Goal: Task Accomplishment & Management: Use online tool/utility

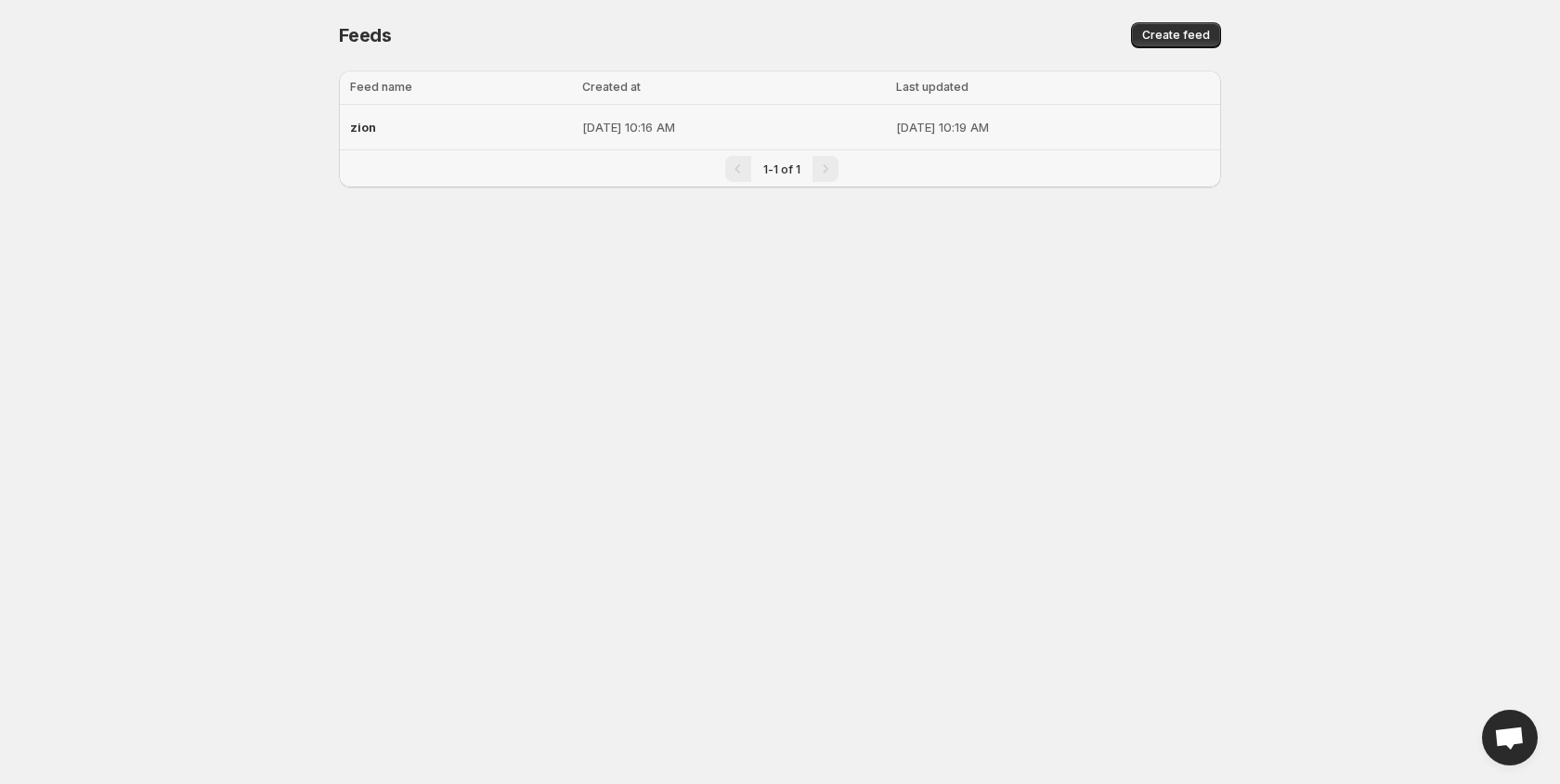
click at [476, 127] on div "zion" at bounding box center [461, 127] width 221 height 34
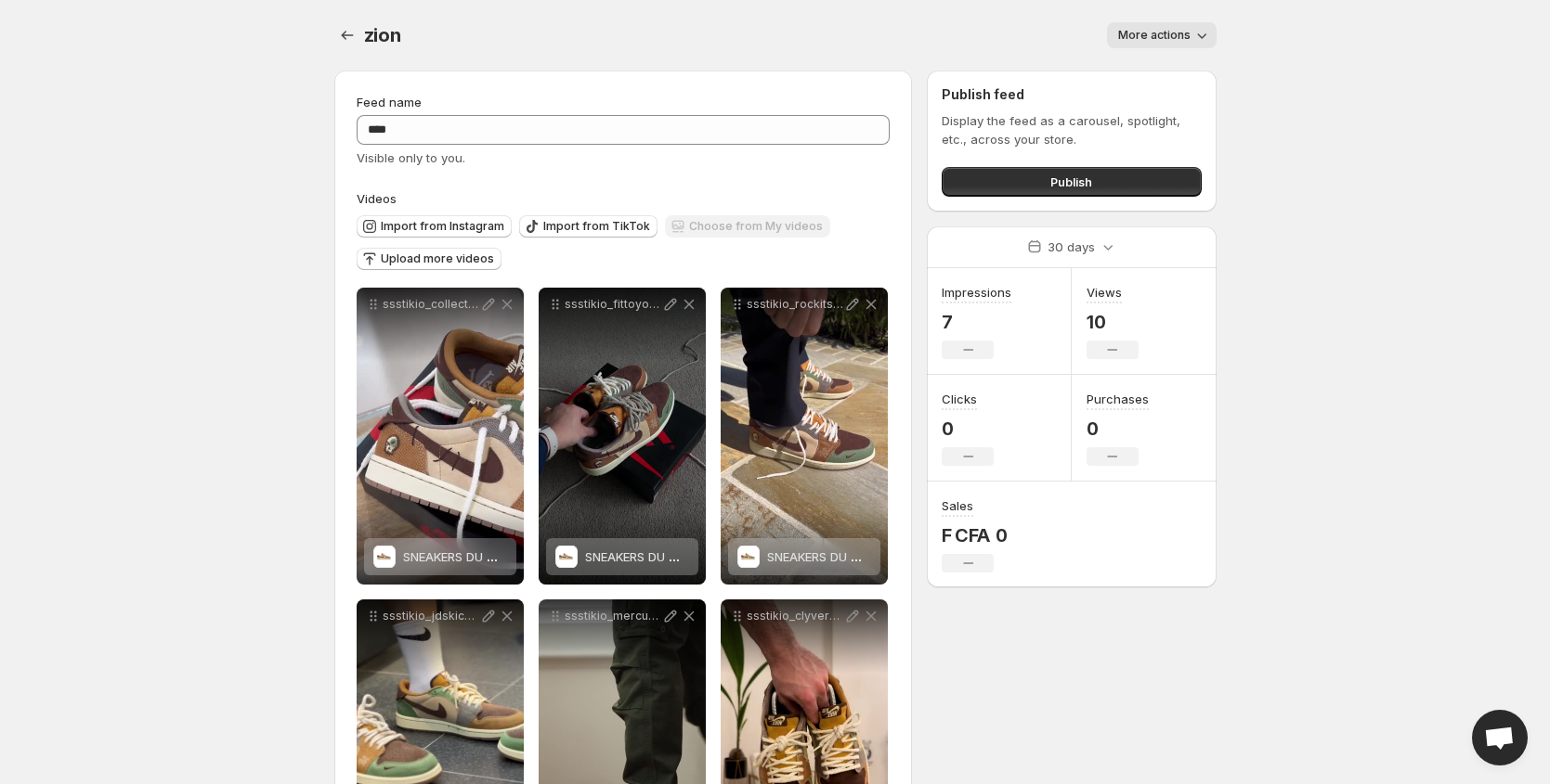
click at [1158, 48] on button "More actions" at bounding box center [1161, 36] width 110 height 26
drag, startPoint x: 79, startPoint y: 450, endPoint x: 7, endPoint y: 446, distance: 72.1
click at [72, 451] on body "**********" at bounding box center [775, 392] width 1550 height 784
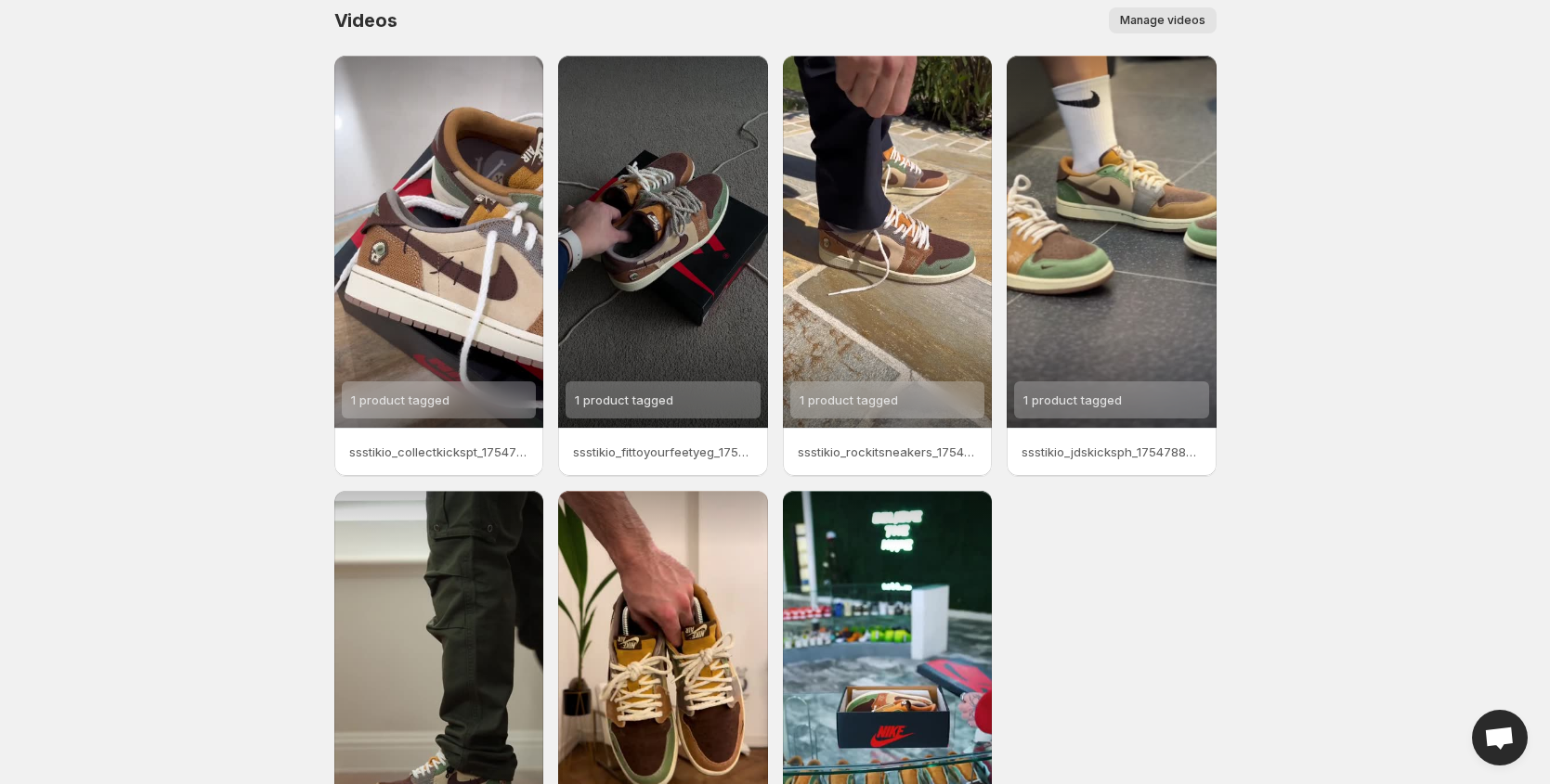
scroll to position [36, 0]
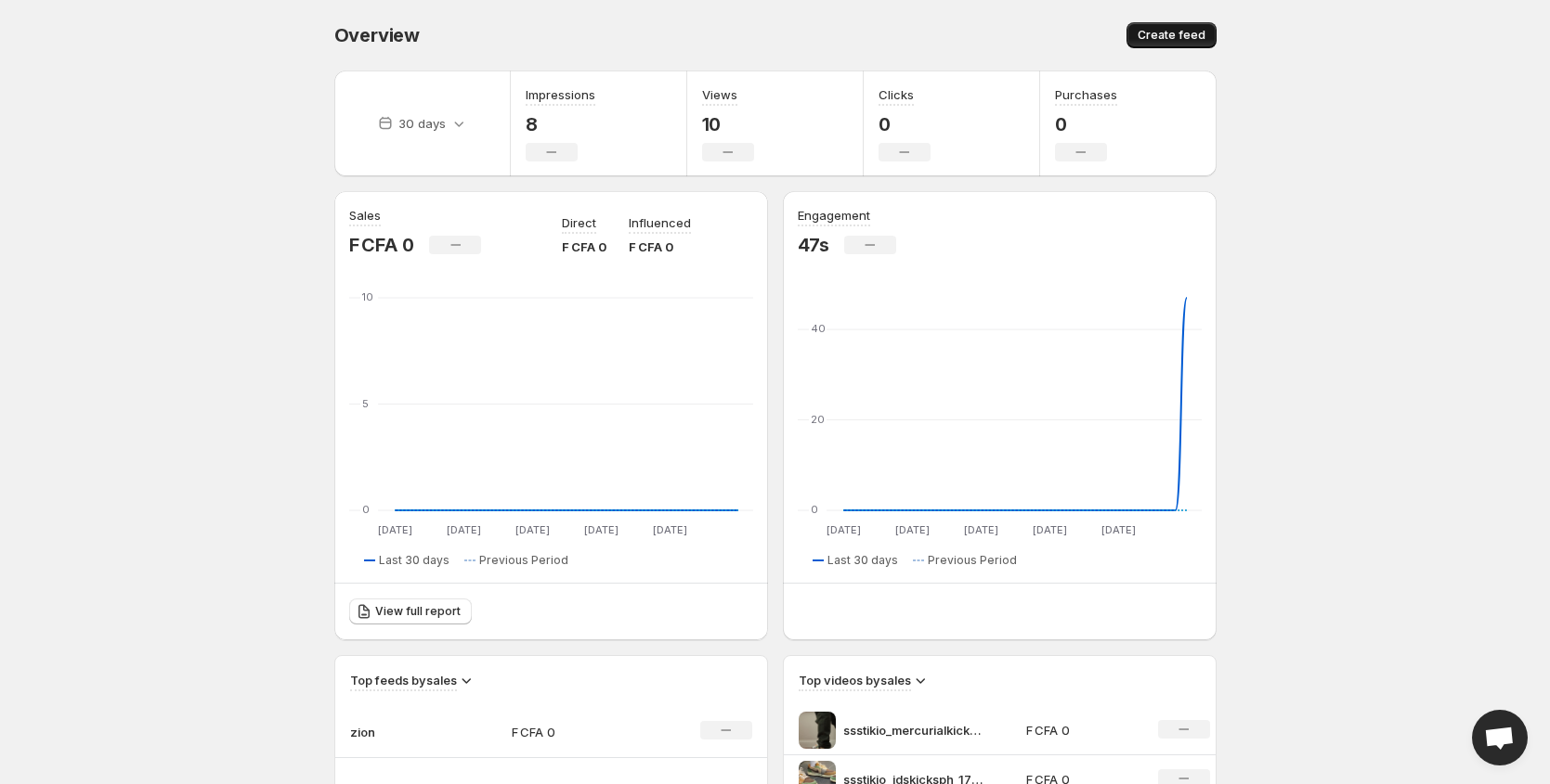
click at [1175, 30] on span "Create feed" at bounding box center [1171, 36] width 67 height 15
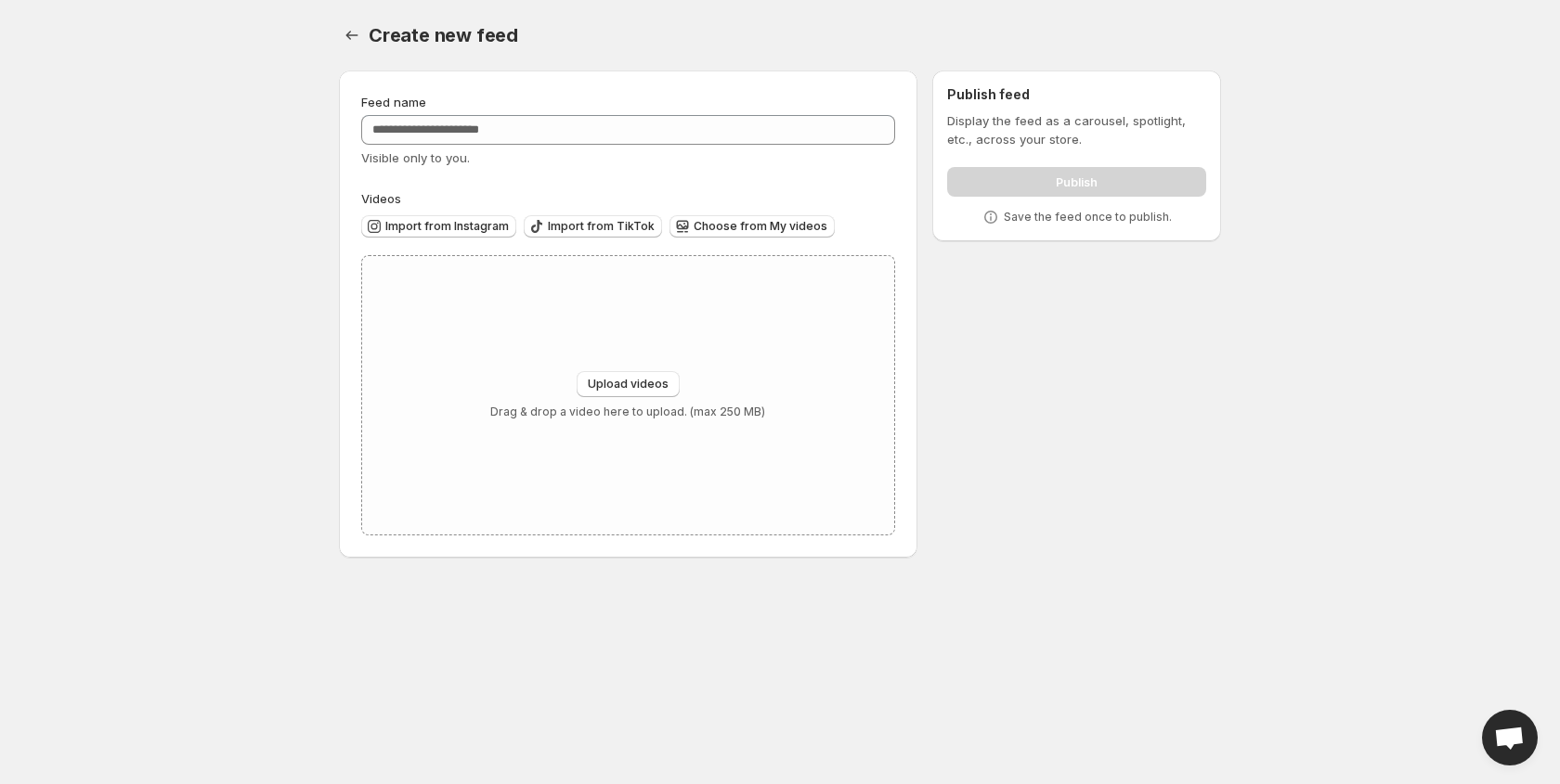
click at [79, 437] on body "Home Feeds Videos Subscription Settings Create new feed. This page is ready Cre…" at bounding box center [780, 392] width 1560 height 784
